Goal: Task Accomplishment & Management: Complete application form

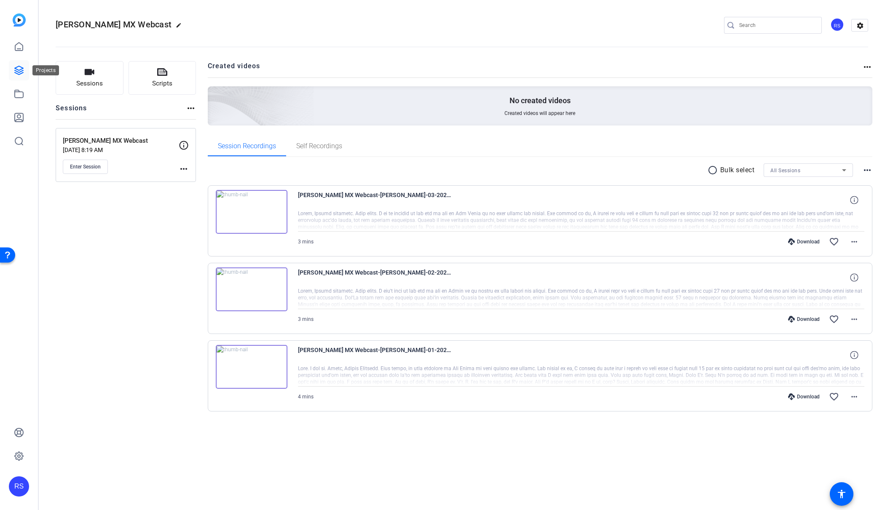
click at [19, 70] on icon at bounding box center [19, 70] width 8 height 8
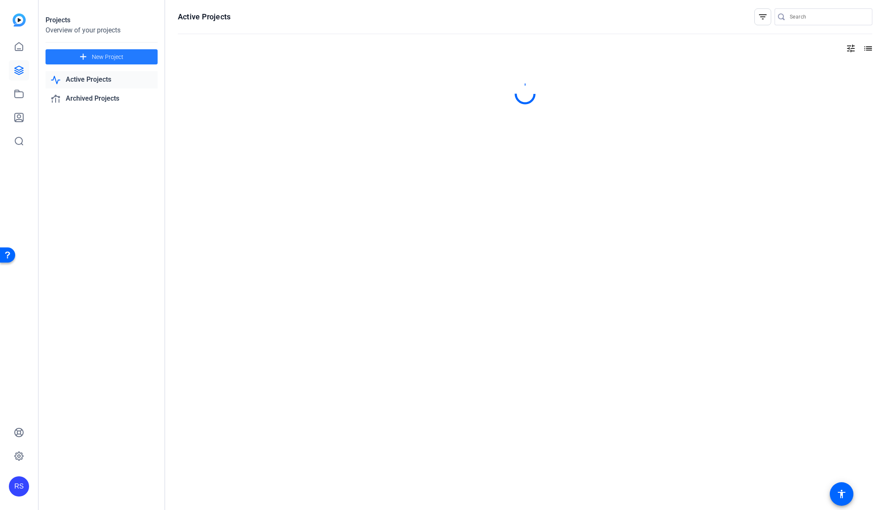
click at [105, 59] on span "New Project" at bounding box center [108, 57] width 32 height 9
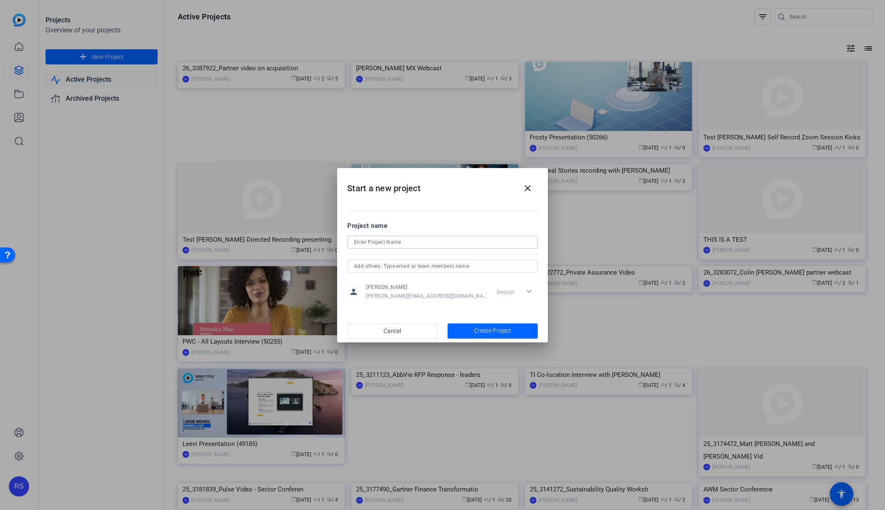
click at [379, 242] on input at bounding box center [442, 242] width 177 height 10
paste input "25_2699002_Modern Tech Leadership Video Series"
type input "25_2699002_Modern Tech Leadership Video Series"
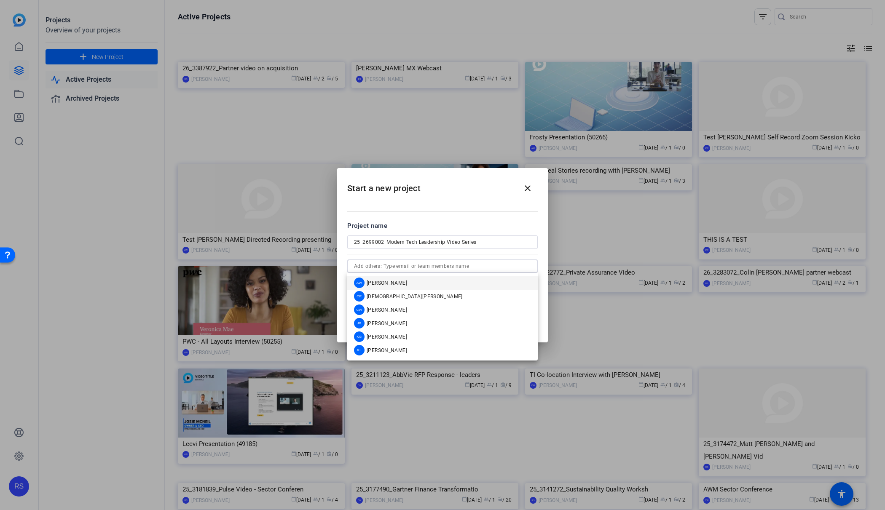
click at [477, 266] on input "text" at bounding box center [442, 266] width 177 height 10
click at [417, 311] on mat-option "CW [PERSON_NAME]" at bounding box center [442, 309] width 190 height 13
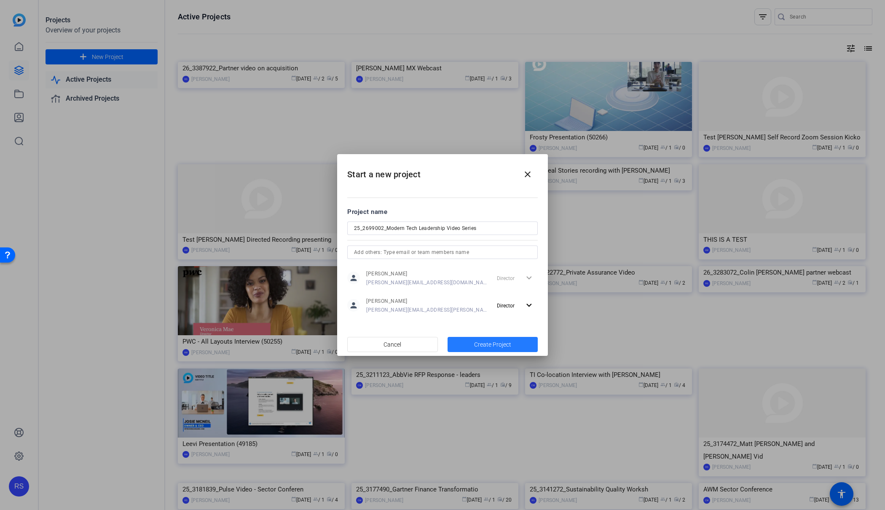
click at [502, 346] on span "Create Project" at bounding box center [492, 344] width 37 height 9
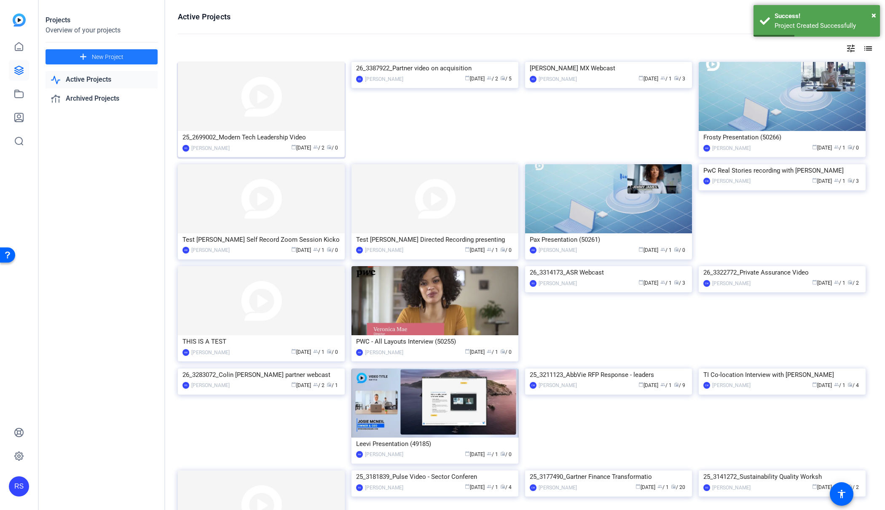
click at [289, 126] on img at bounding box center [261, 96] width 167 height 69
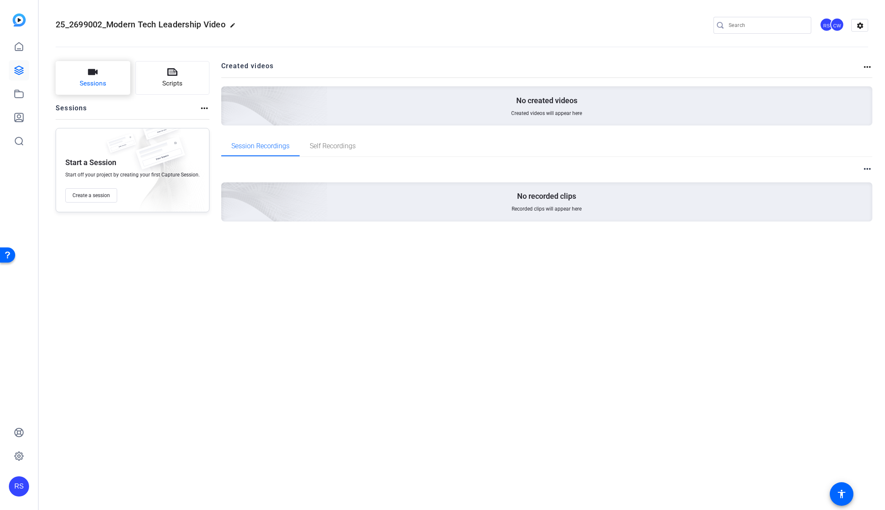
click at [89, 74] on icon "button" at bounding box center [93, 72] width 10 height 6
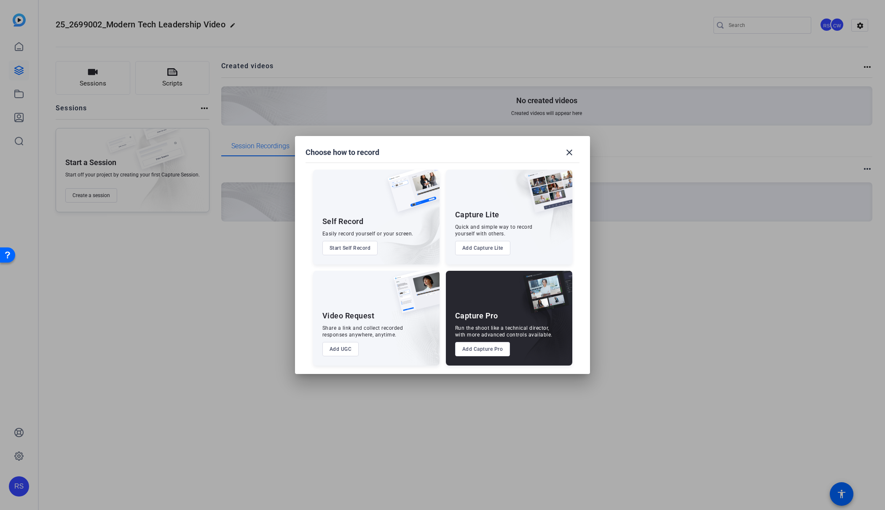
click at [475, 352] on button "Add Capture Pro" at bounding box center [482, 349] width 55 height 14
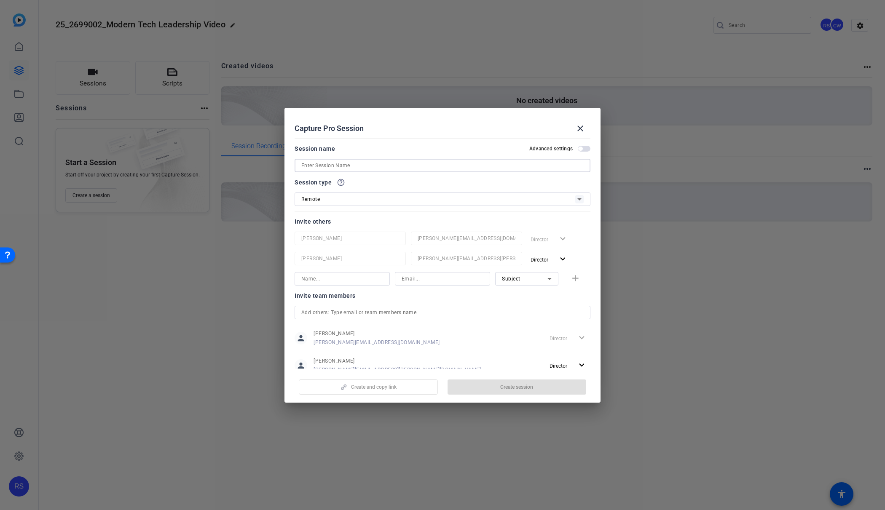
click at [377, 165] on input at bounding box center [442, 166] width 282 height 10
click at [330, 165] on input "[PERSON_NAME] recoridng test" at bounding box center [442, 166] width 282 height 10
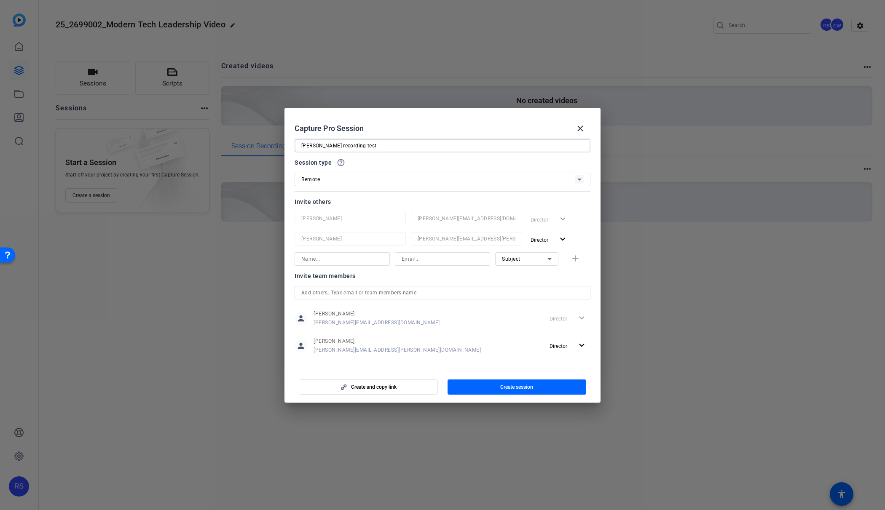
scroll to position [25, 0]
type input "[PERSON_NAME] recording test"
click at [420, 254] on input at bounding box center [443, 254] width 82 height 10
paste input "[PERSON_NAME] ([GEOGRAPHIC_DATA]) <[PERSON_NAME][EMAIL_ADDRESS][PERSON_NAME][DO…"
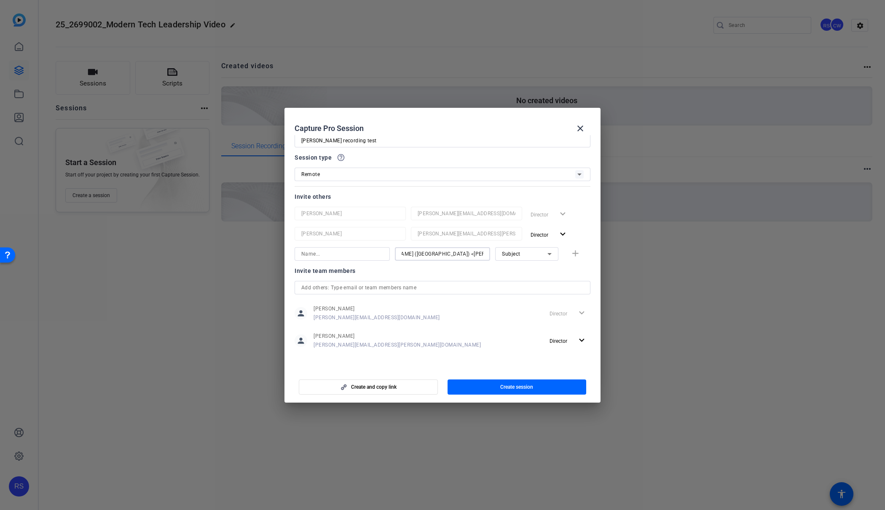
type input "[PERSON_NAME] ([GEOGRAPHIC_DATA]) <[PERSON_NAME][EMAIL_ADDRESS][PERSON_NAME][DO…"
click at [348, 254] on input at bounding box center [342, 254] width 82 height 10
type input "[PERSON_NAME]"
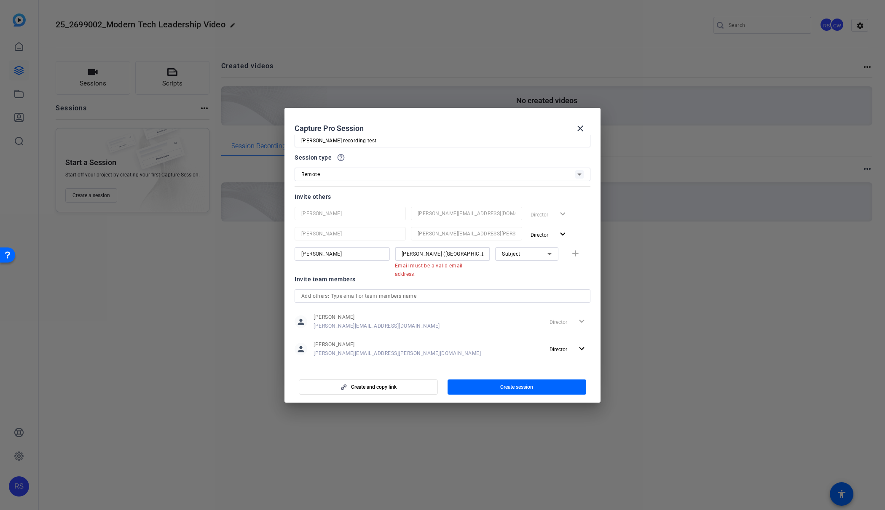
drag, startPoint x: 450, startPoint y: 255, endPoint x: 379, endPoint y: 249, distance: 71.0
click at [379, 249] on div "[PERSON_NAME] [PERSON_NAME] (US) <[PERSON_NAME][EMAIL_ADDRESS][PERSON_NAME][DOM…" at bounding box center [443, 258] width 296 height 22
type input "[PERSON_NAME][EMAIL_ADDRESS][PERSON_NAME][DOMAIN_NAME]"
click at [531, 251] on div "Subject" at bounding box center [525, 254] width 46 height 11
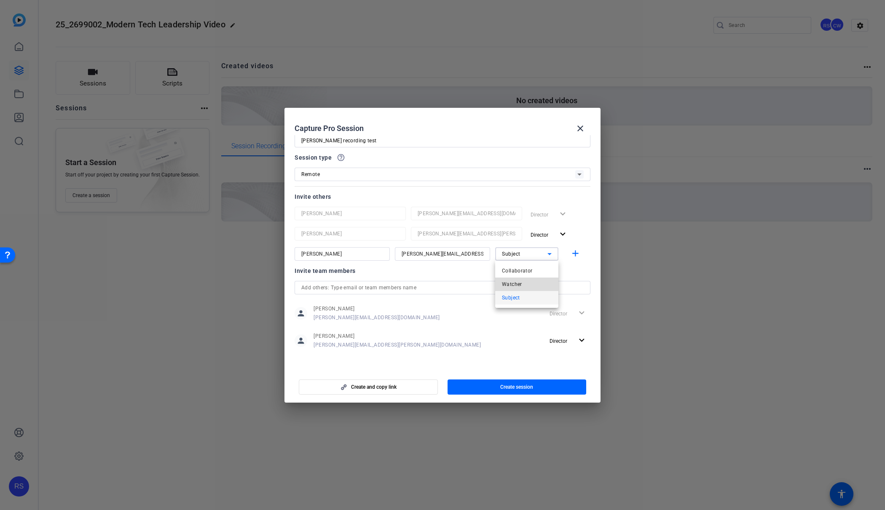
click at [518, 283] on span "Watcher" at bounding box center [512, 284] width 20 height 10
click at [575, 252] on mat-icon "add" at bounding box center [575, 254] width 11 height 11
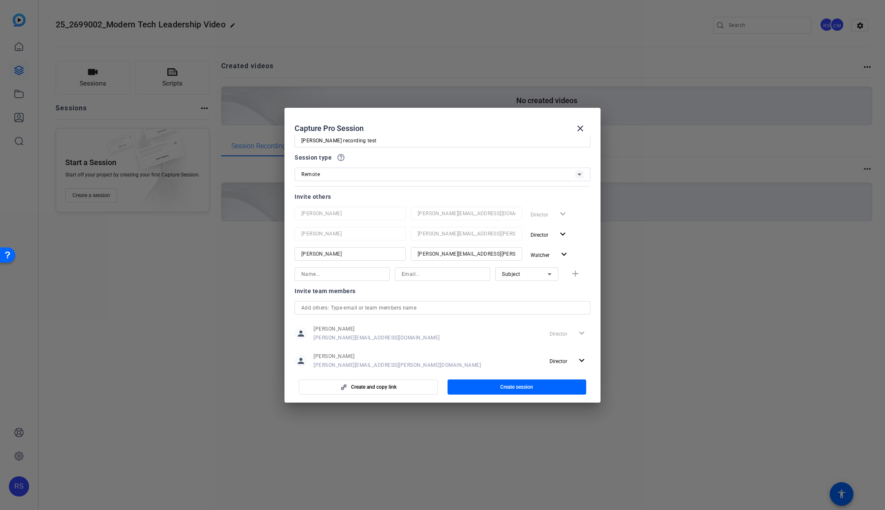
click at [430, 275] on input at bounding box center [443, 274] width 82 height 10
paste input "[EMAIL_ADDRESS][PERSON_NAME][DOMAIN_NAME]"
type input "[EMAIL_ADDRESS][PERSON_NAME][DOMAIN_NAME]"
click at [353, 276] on input at bounding box center [342, 274] width 82 height 10
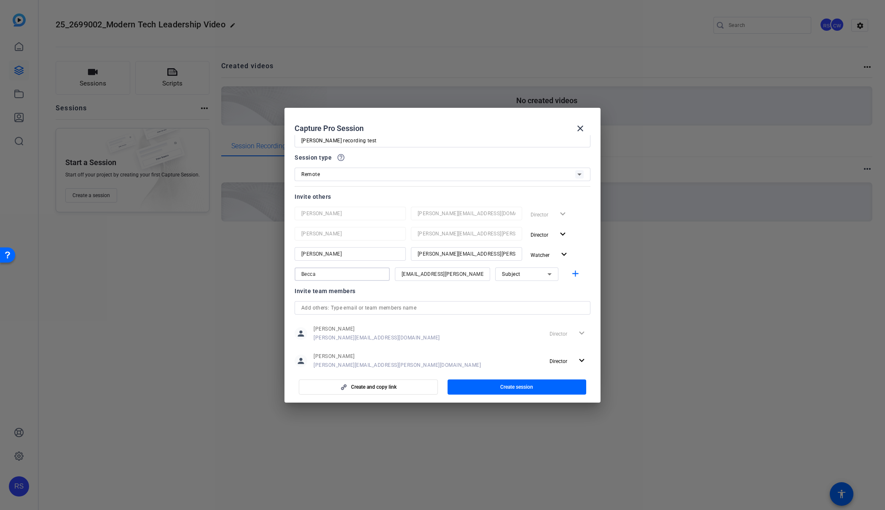
type input "Becca"
click at [532, 278] on div "Subject" at bounding box center [525, 274] width 46 height 11
click at [522, 307] on mat-option "Watcher" at bounding box center [526, 304] width 63 height 13
click at [578, 273] on mat-icon "add" at bounding box center [575, 274] width 11 height 11
click at [424, 294] on input at bounding box center [443, 294] width 82 height 10
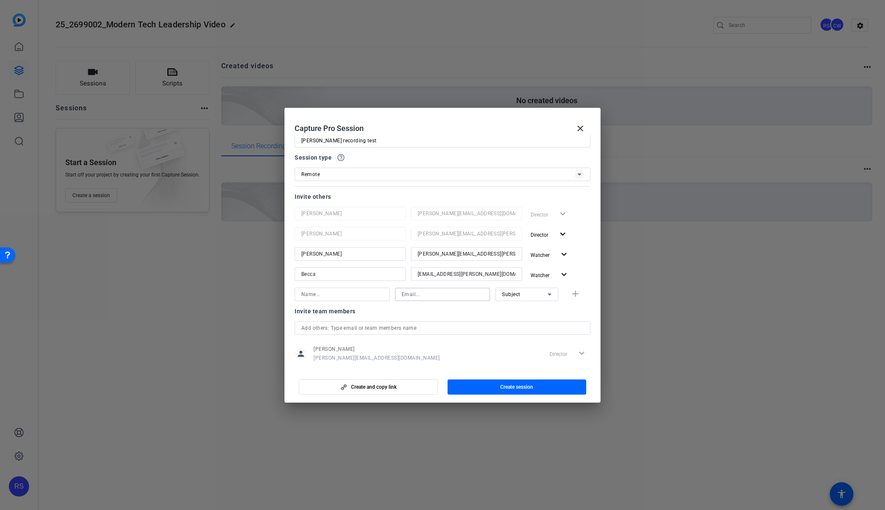
paste input "[PERSON_NAME][EMAIL_ADDRESS][DOMAIN_NAME]"
type input "[PERSON_NAME][EMAIL_ADDRESS][DOMAIN_NAME]"
click at [340, 293] on input at bounding box center [342, 294] width 82 height 10
type input "Sulaiman"
click at [543, 295] on div "Subject" at bounding box center [525, 294] width 46 height 11
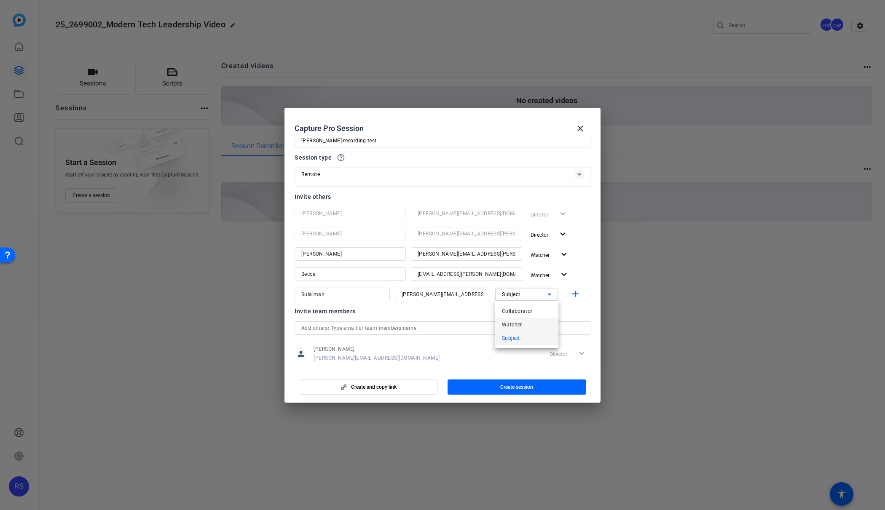
click at [523, 321] on mat-option "Watcher" at bounding box center [526, 324] width 63 height 13
click at [576, 292] on mat-icon "add" at bounding box center [575, 294] width 11 height 11
click at [418, 315] on input at bounding box center [443, 315] width 82 height 10
paste input "[PERSON_NAME][EMAIL_ADDRESS][PERSON_NAME][DOMAIN_NAME]"
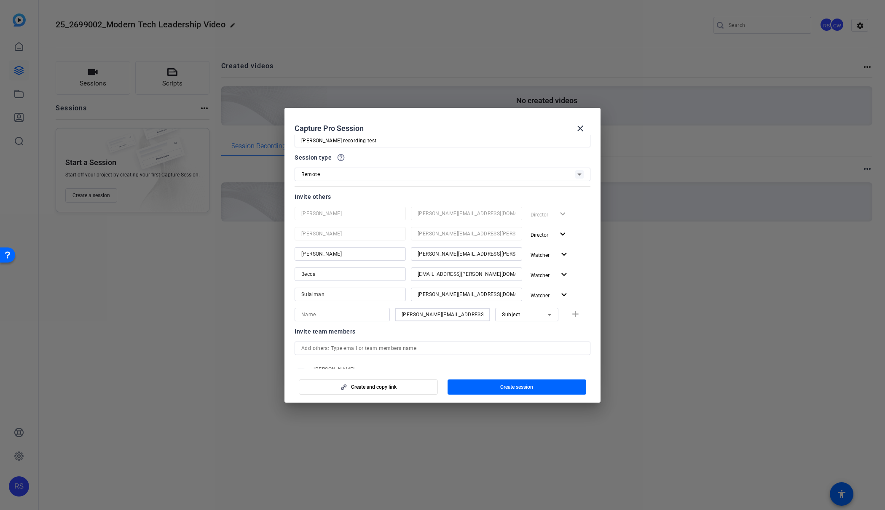
type input "[PERSON_NAME][EMAIL_ADDRESS][PERSON_NAME][DOMAIN_NAME]"
click at [357, 316] on input at bounding box center [342, 315] width 82 height 10
type input "[PERSON_NAME]"
click at [541, 312] on div "Subject" at bounding box center [525, 314] width 46 height 11
click at [526, 344] on mat-option "Watcher" at bounding box center [526, 344] width 63 height 13
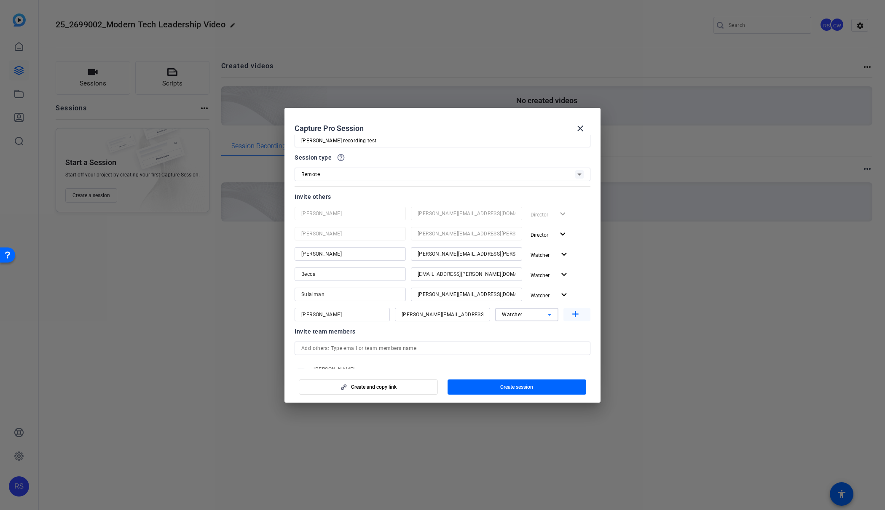
click at [577, 317] on mat-icon "add" at bounding box center [575, 314] width 11 height 11
click at [523, 386] on span "Create session" at bounding box center [516, 387] width 33 height 7
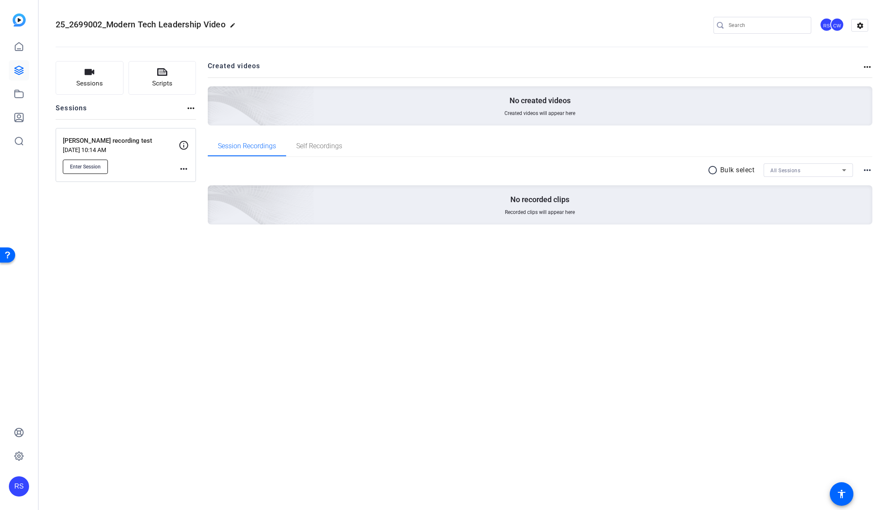
click at [102, 162] on button "Enter Session" at bounding box center [85, 167] width 45 height 14
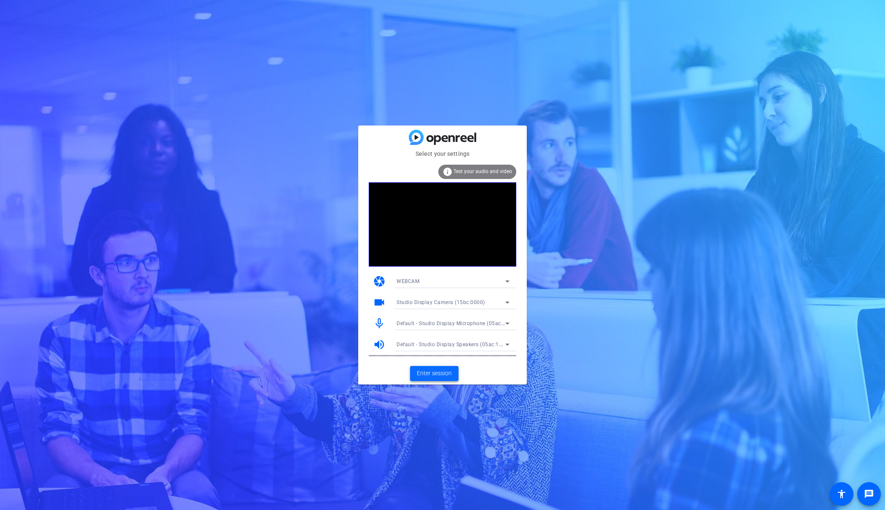
click at [442, 375] on span "Enter session" at bounding box center [434, 373] width 35 height 9
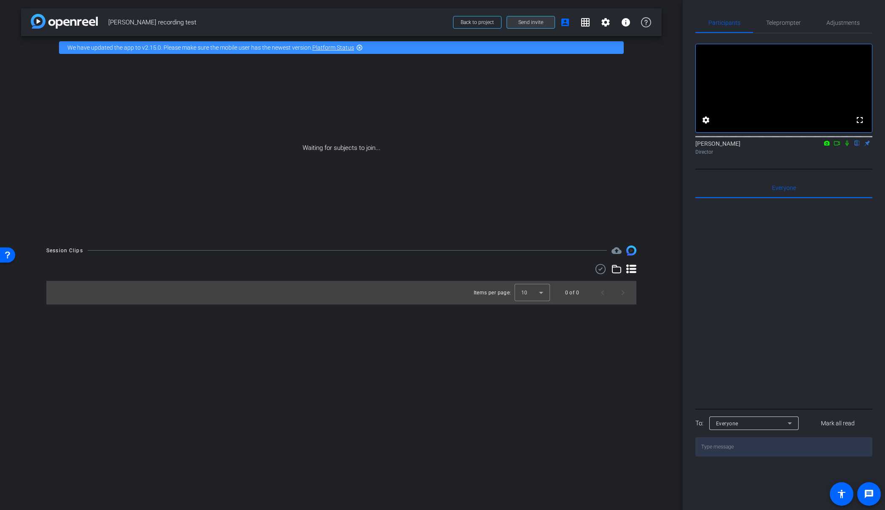
click at [529, 21] on span "Send invite" at bounding box center [530, 22] width 25 height 7
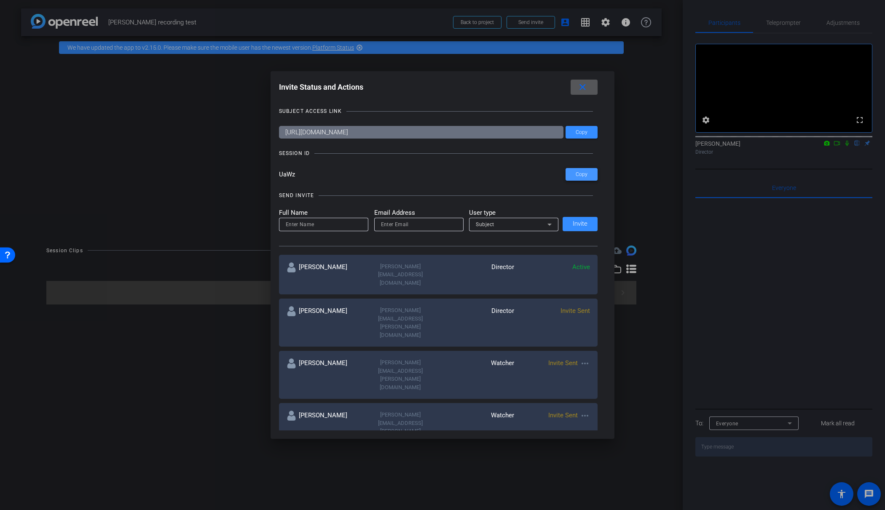
click at [579, 177] on span "Copy" at bounding box center [582, 175] width 12 height 6
